Goal: Check status: Check status

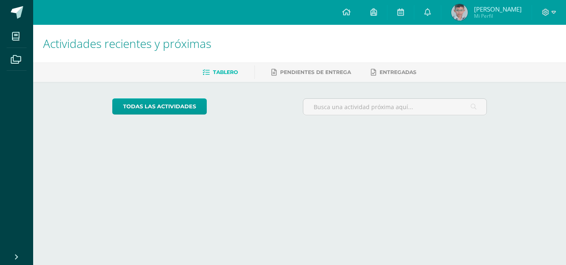
click at [496, 11] on span "[PERSON_NAME]" at bounding box center [498, 9] width 48 height 8
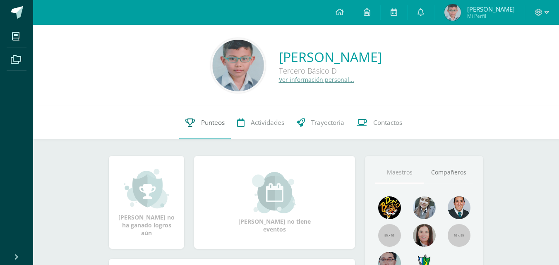
click at [221, 128] on link "Punteos" at bounding box center [205, 122] width 52 height 33
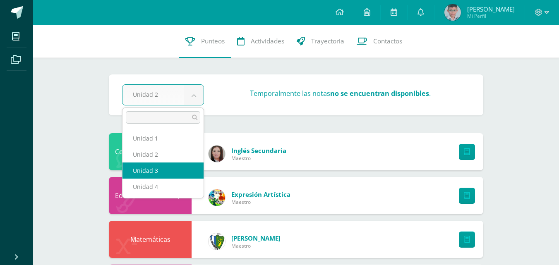
select select "Unidad 3"
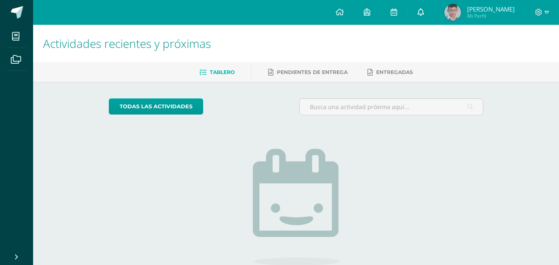
click at [413, 7] on link at bounding box center [421, 12] width 27 height 25
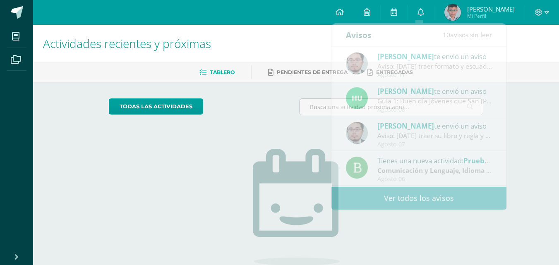
click at [302, 40] on h1 "Actividades recientes y próximas" at bounding box center [296, 44] width 506 height 38
